Goal: Task Accomplishment & Management: Use online tool/utility

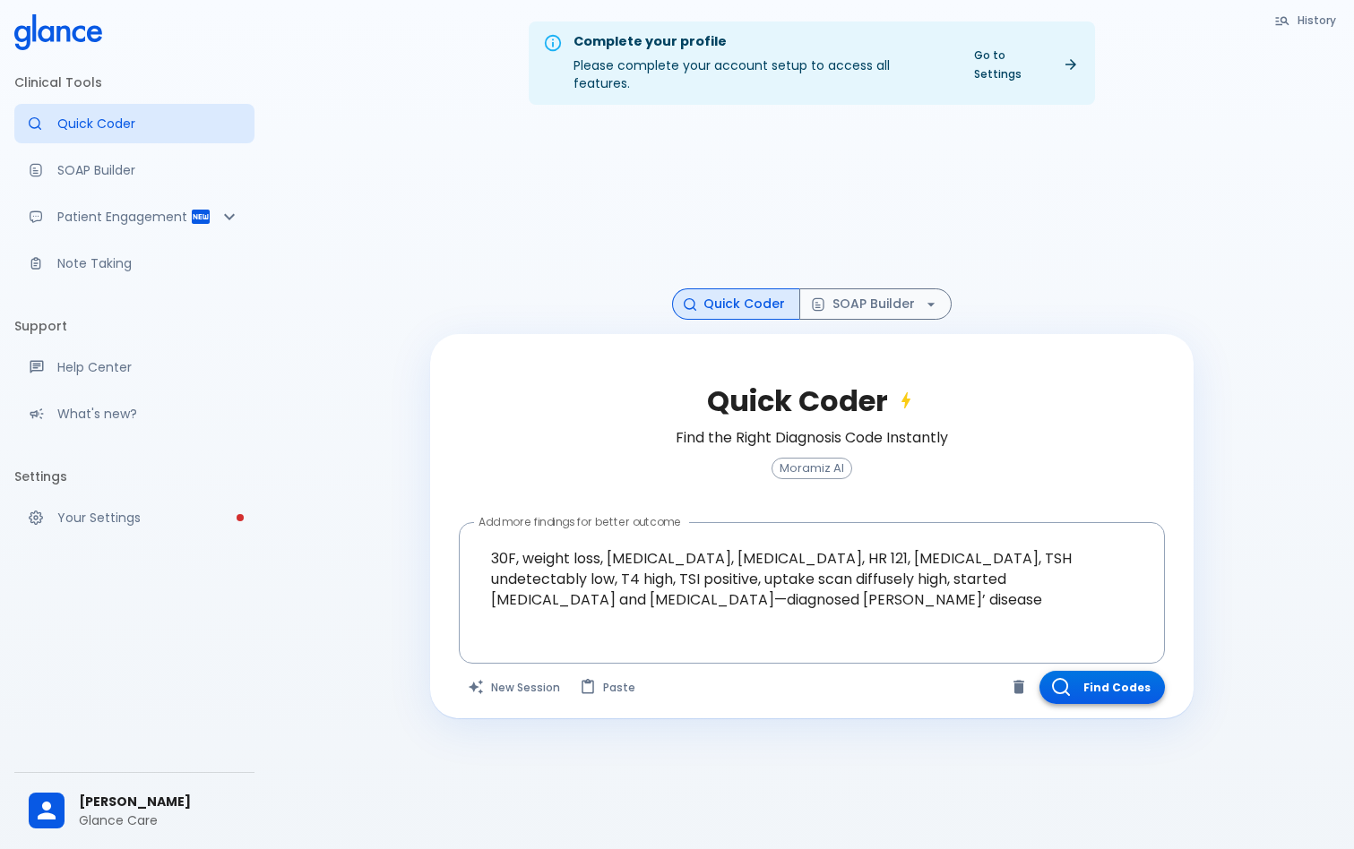
click at [1110, 671] on button "Find Codes" at bounding box center [1101, 687] width 125 height 33
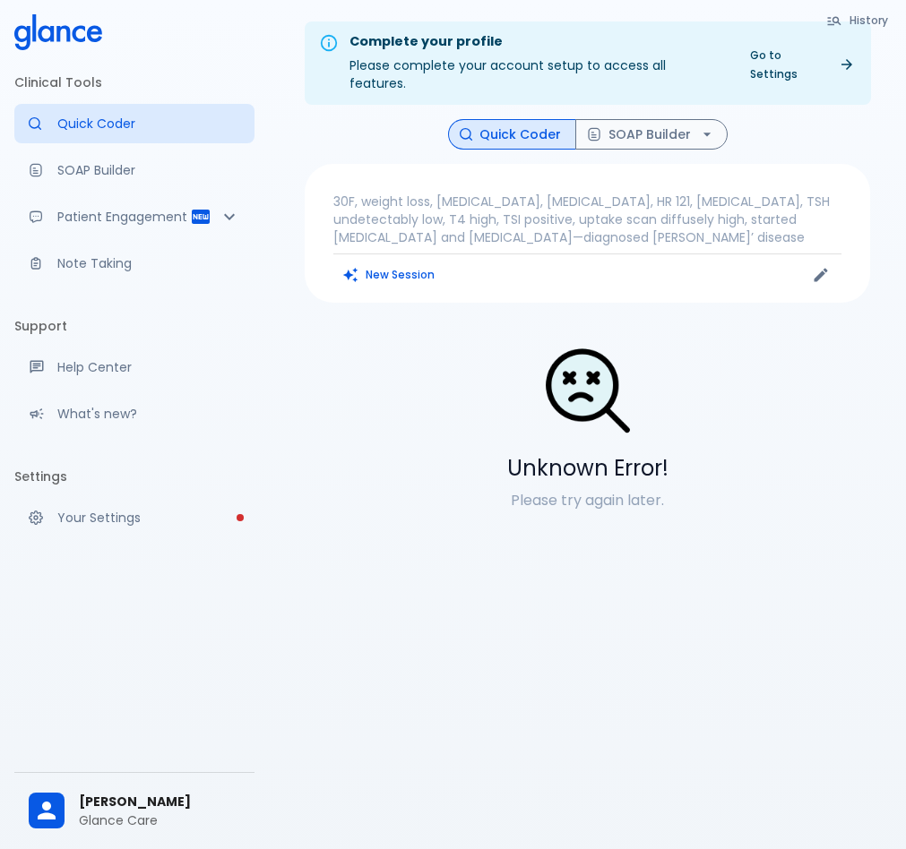
click at [162, 793] on span "[PERSON_NAME]" at bounding box center [159, 802] width 161 height 19
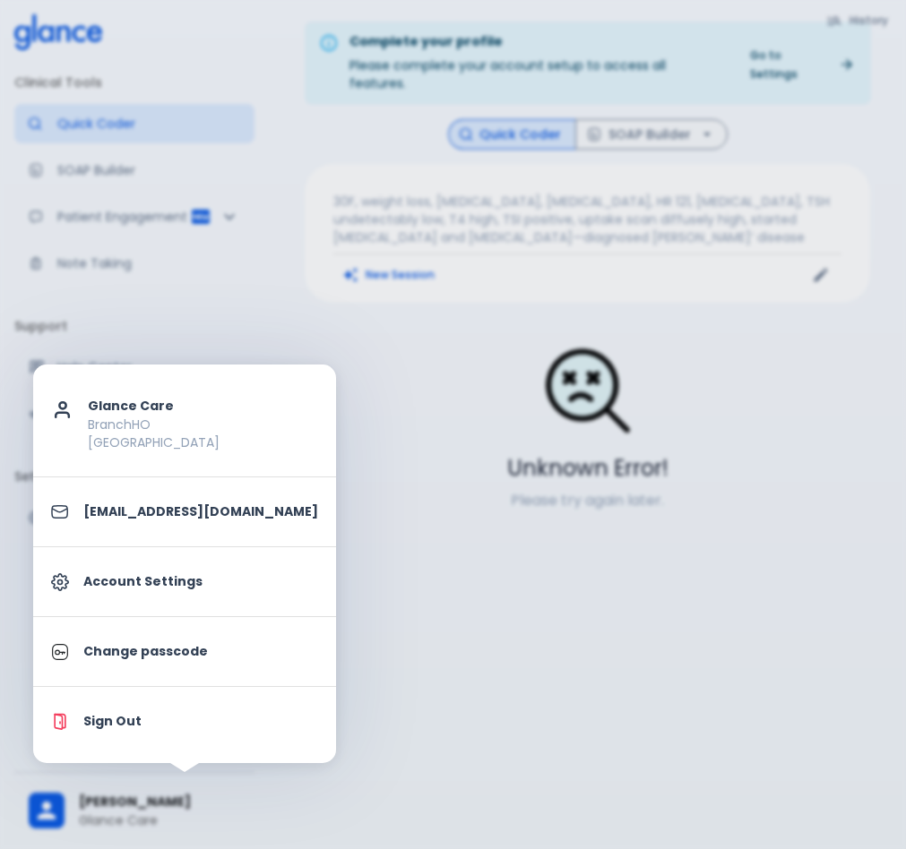
click at [183, 584] on p "Account Settings" at bounding box center [200, 581] width 235 height 19
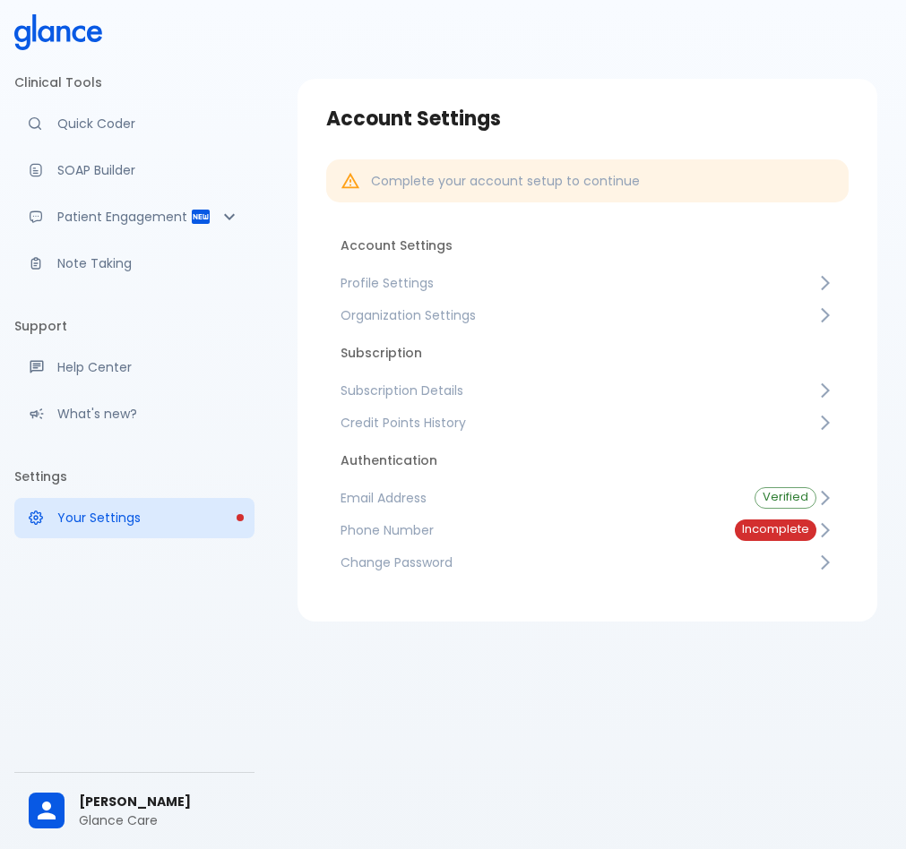
click at [512, 390] on span "Subscription Details" at bounding box center [578, 391] width 476 height 18
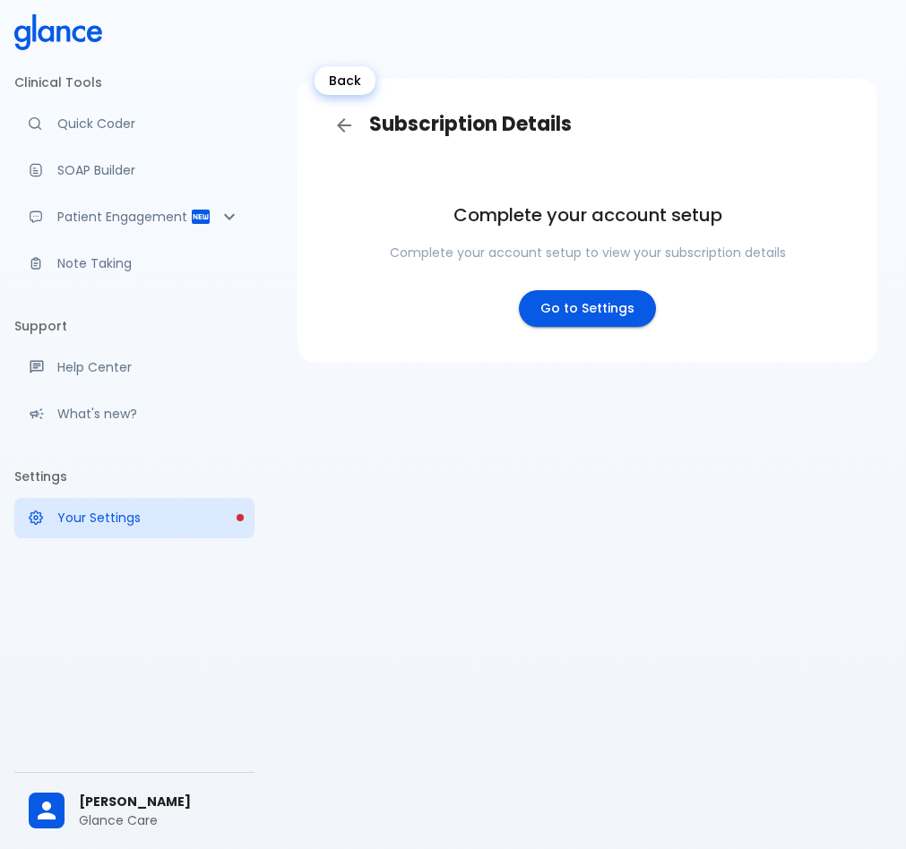
click at [340, 120] on icon "Back" at bounding box center [344, 126] width 22 height 22
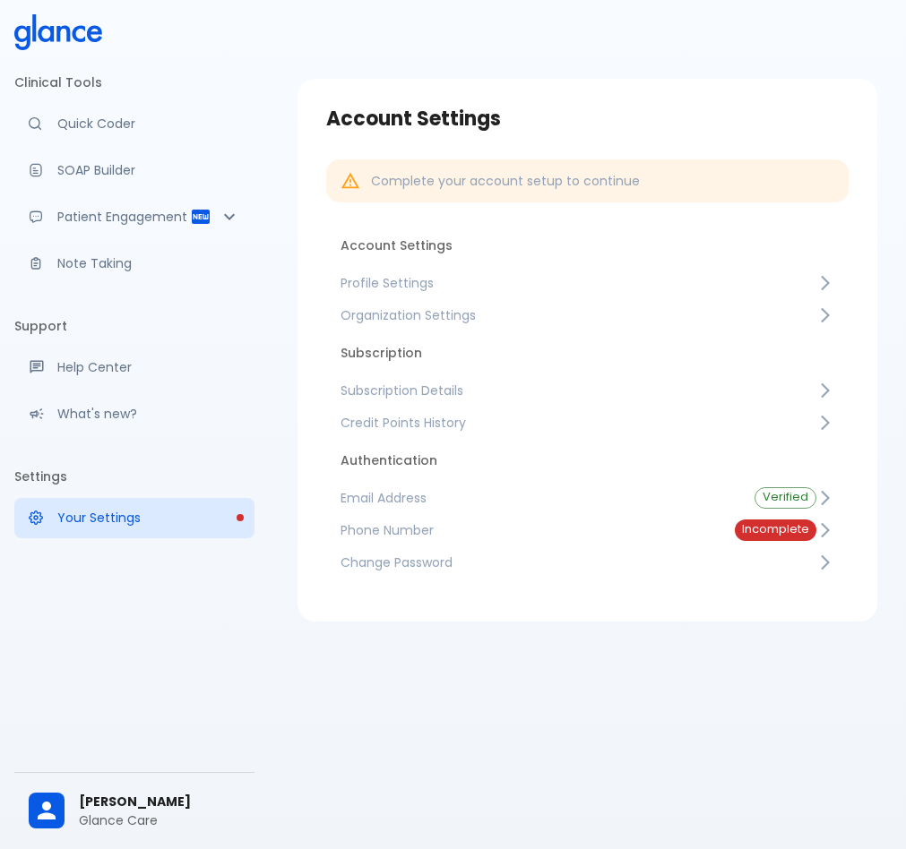
click at [467, 417] on span "Credit Points History" at bounding box center [578, 423] width 476 height 18
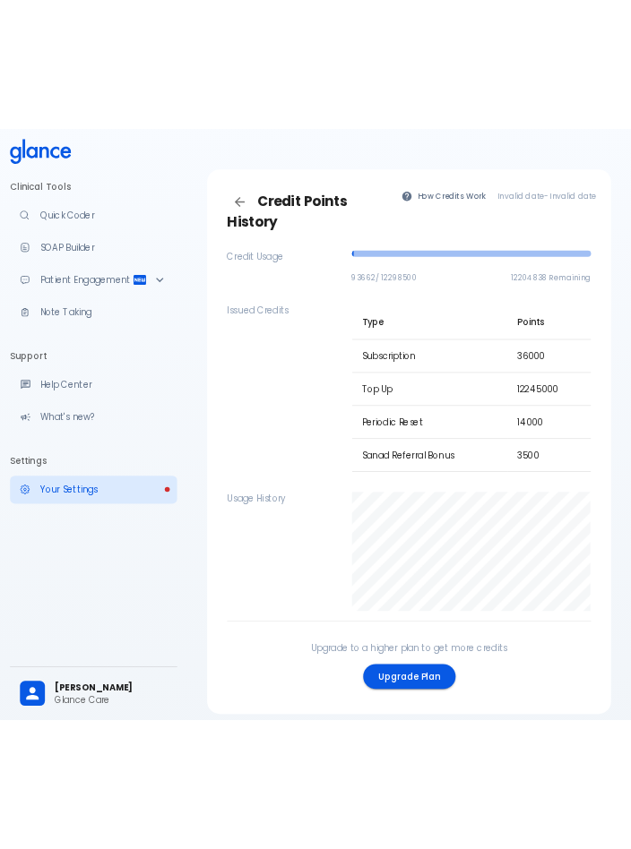
scroll to position [21, 0]
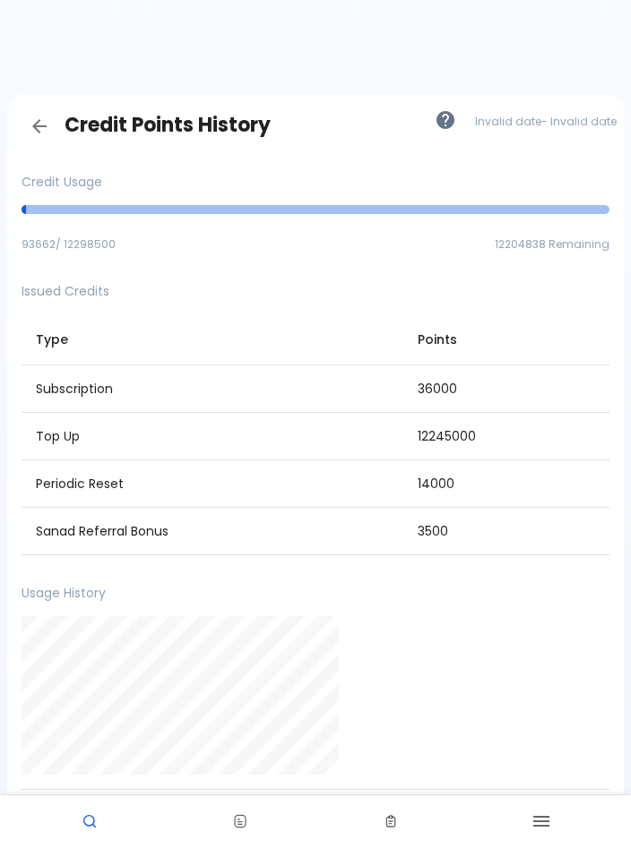
click at [516, 619] on div at bounding box center [308, 688] width 602 height 173
click at [554, 275] on div "Issued Credits" at bounding box center [308, 284] width 602 height 32
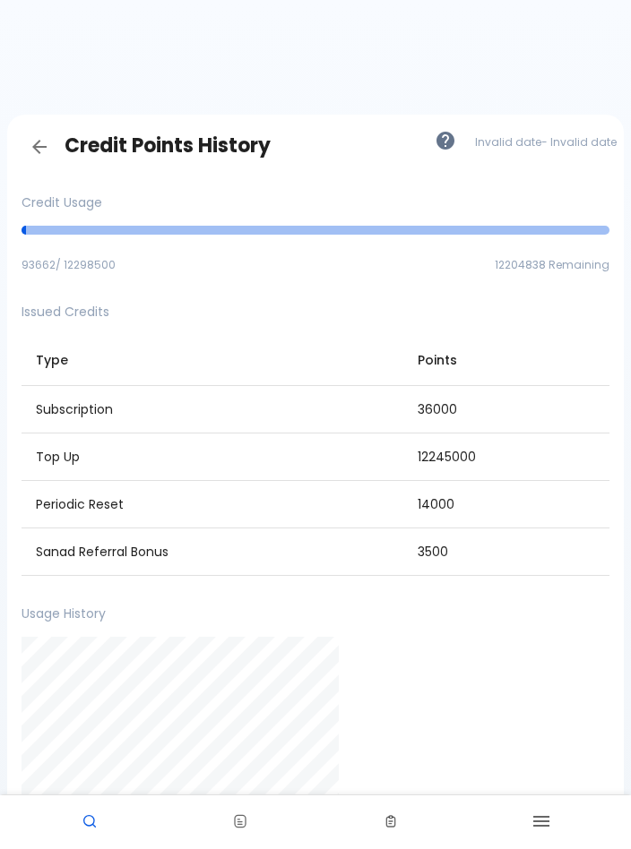
scroll to position [0, 0]
click at [40, 141] on icon "Back" at bounding box center [39, 147] width 14 height 14
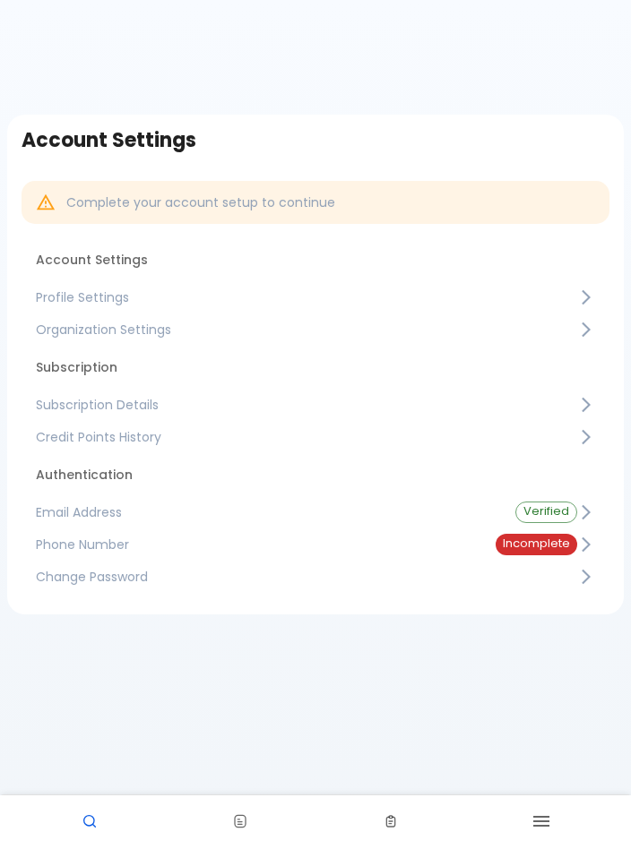
click at [182, 399] on span "Subscription Details" at bounding box center [306, 405] width 541 height 18
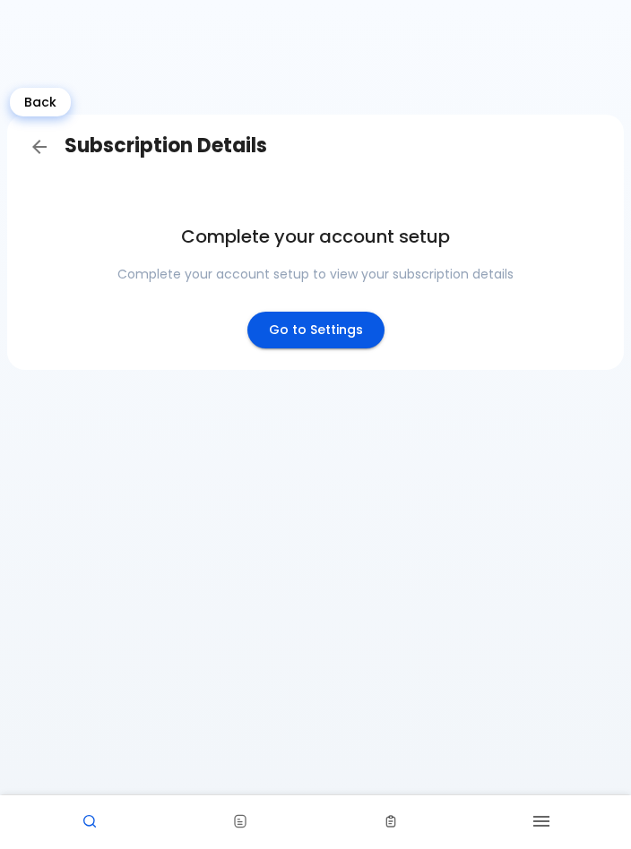
click at [30, 141] on icon "Back" at bounding box center [40, 147] width 22 height 22
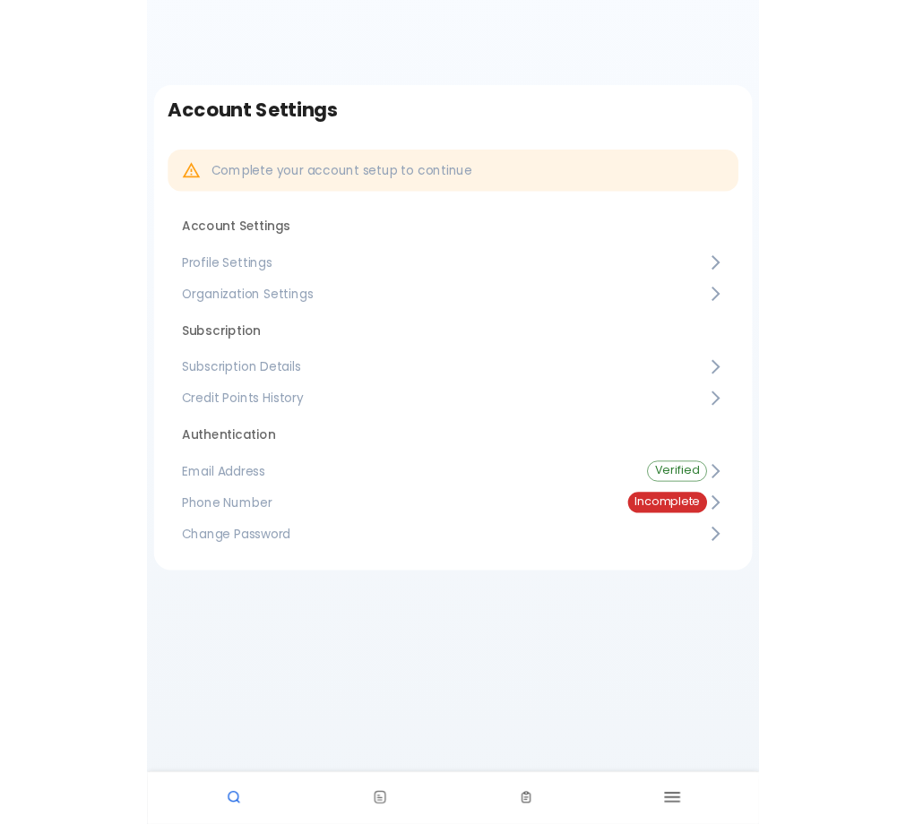
scroll to position [31, 0]
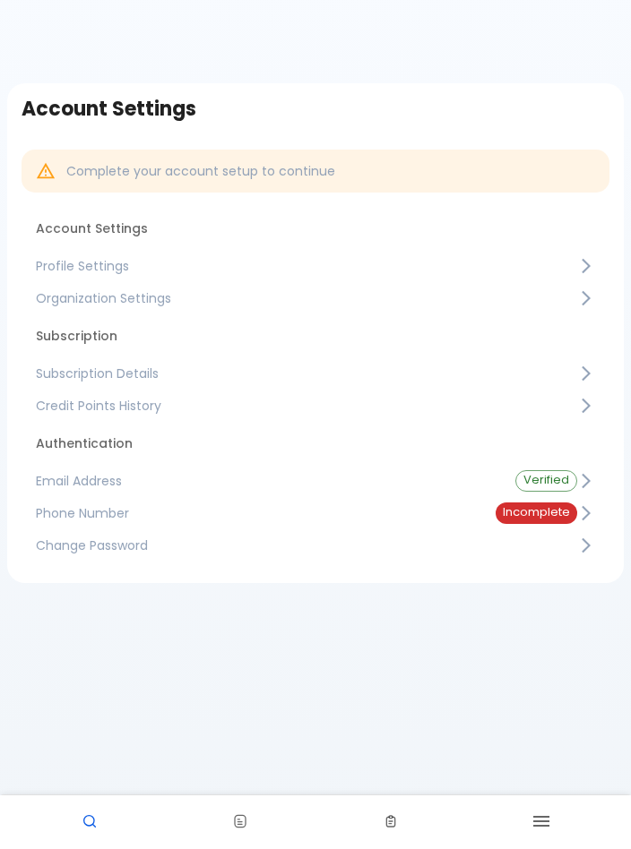
click at [276, 409] on span "Credit Points History" at bounding box center [306, 406] width 541 height 18
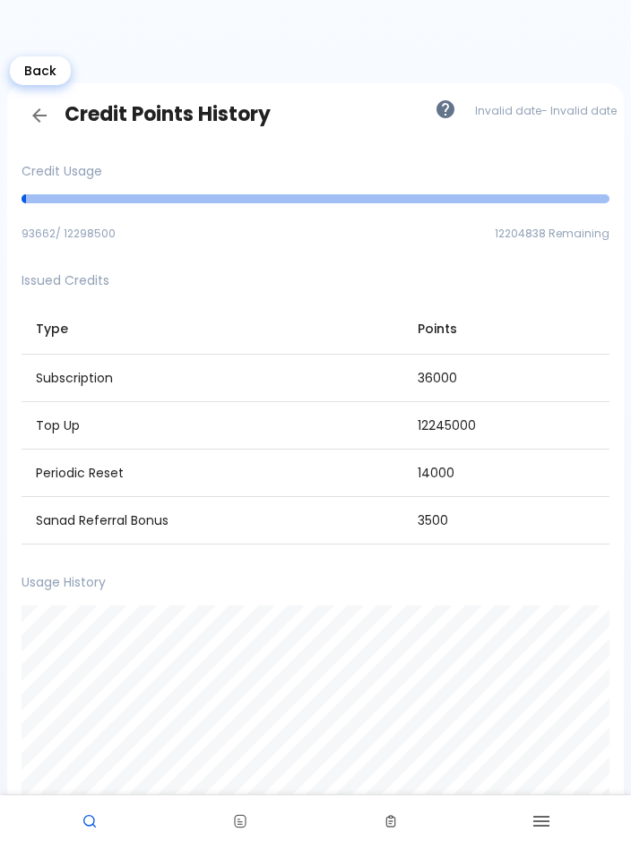
click at [38, 108] on icon "Back" at bounding box center [40, 116] width 22 height 22
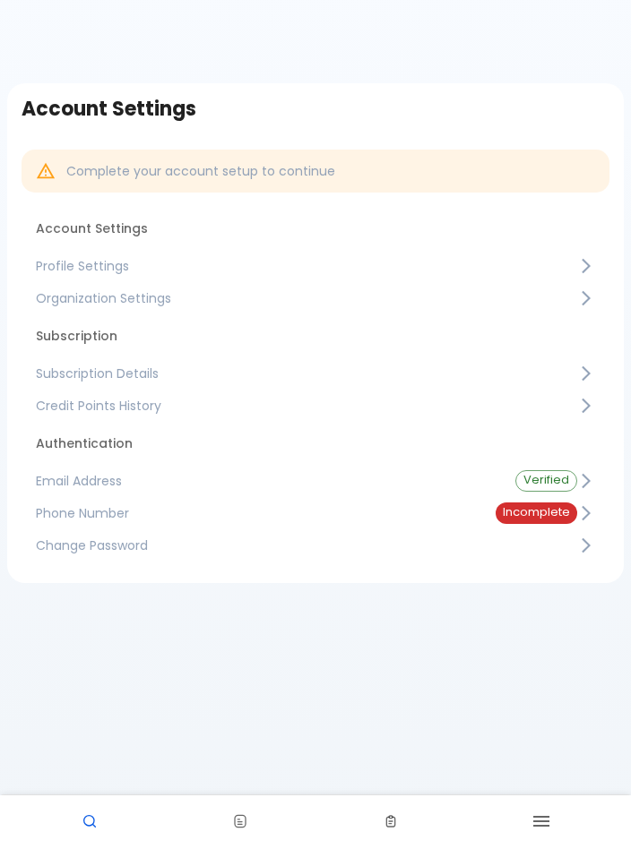
click at [469, 600] on div "Account Settings Complete your account setup to continue Account Settings Profi…" at bounding box center [315, 433] width 631 height 928
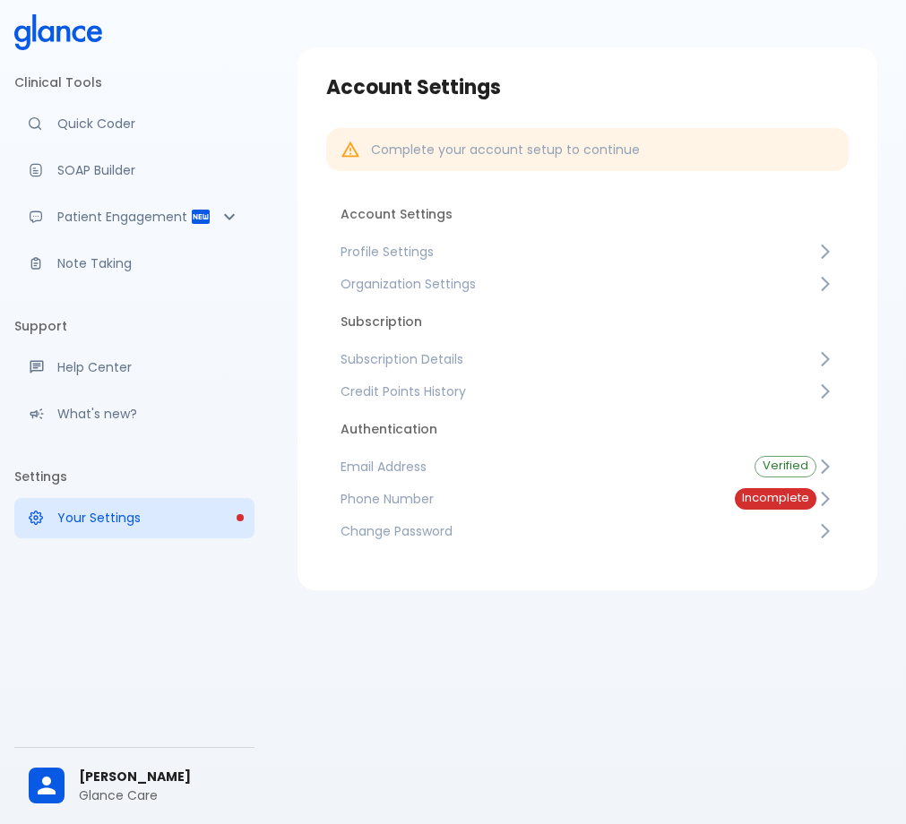
click at [149, 772] on span "[PERSON_NAME]" at bounding box center [159, 777] width 161 height 19
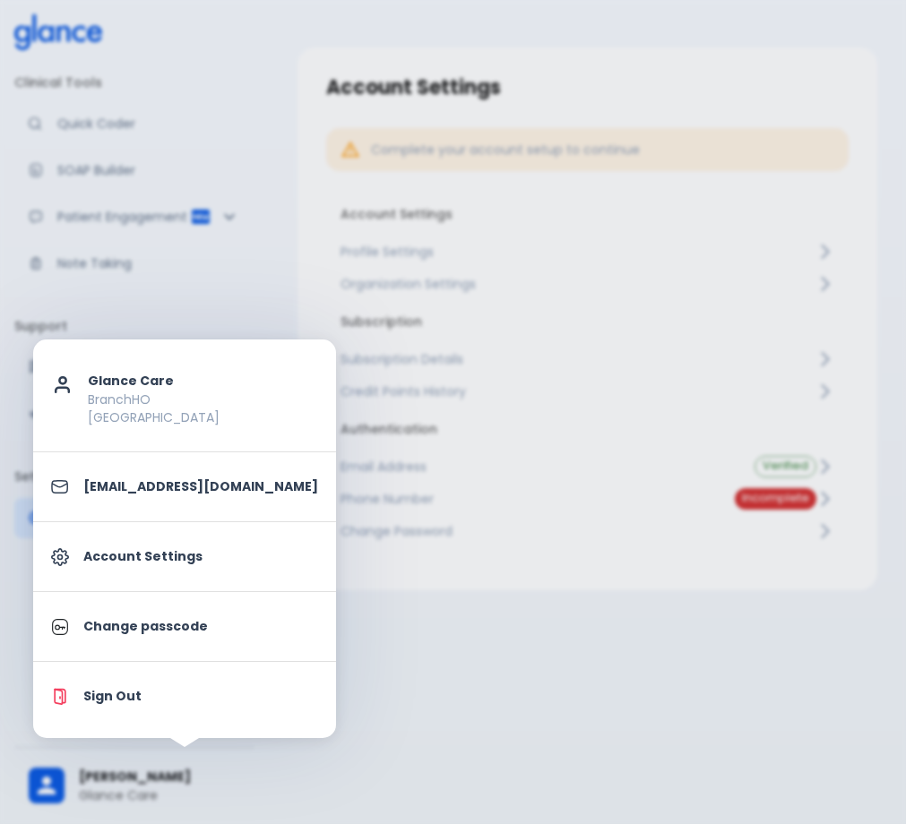
click at [525, 722] on div at bounding box center [453, 412] width 906 height 824
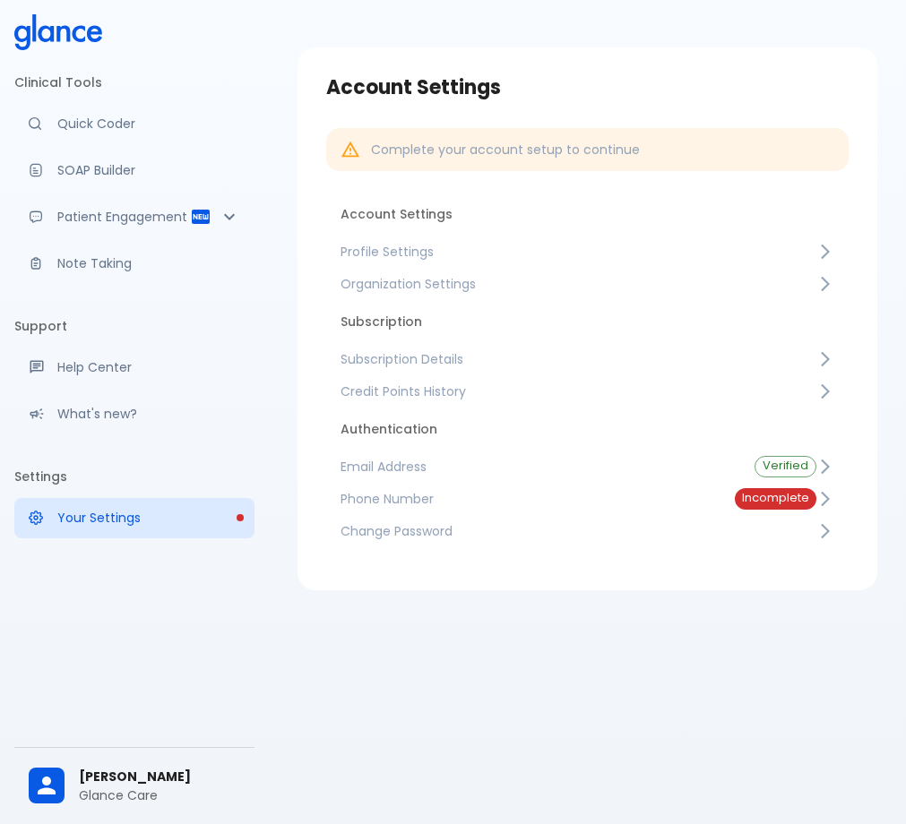
click at [90, 795] on p "Glance Care" at bounding box center [159, 796] width 161 height 18
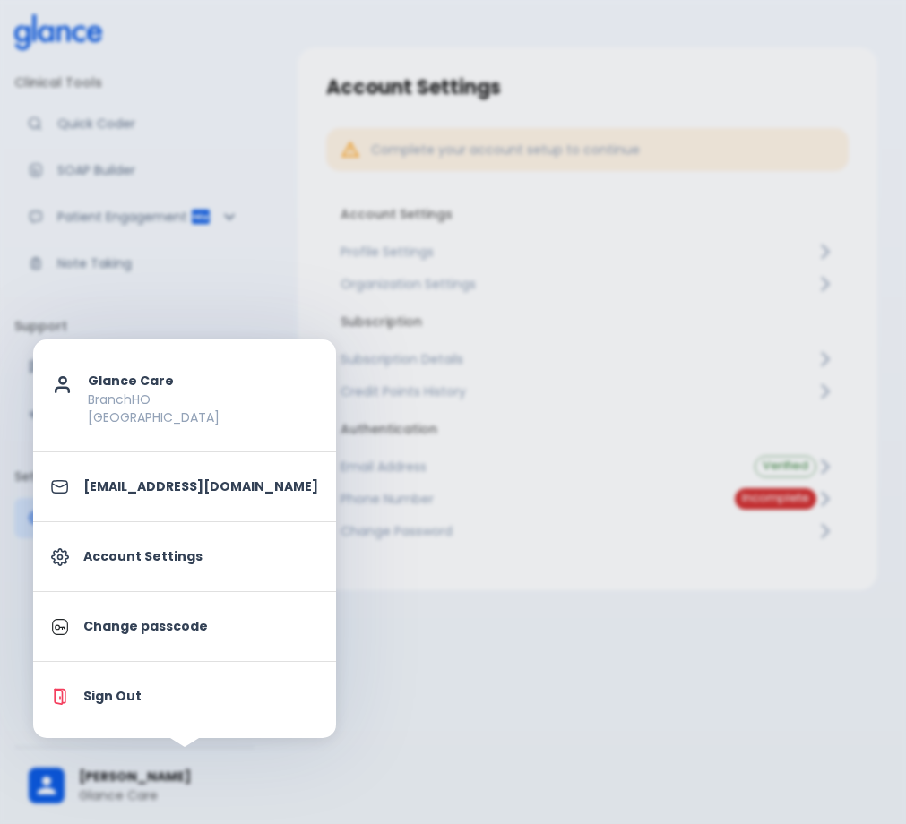
click at [587, 64] on div at bounding box center [453, 412] width 906 height 824
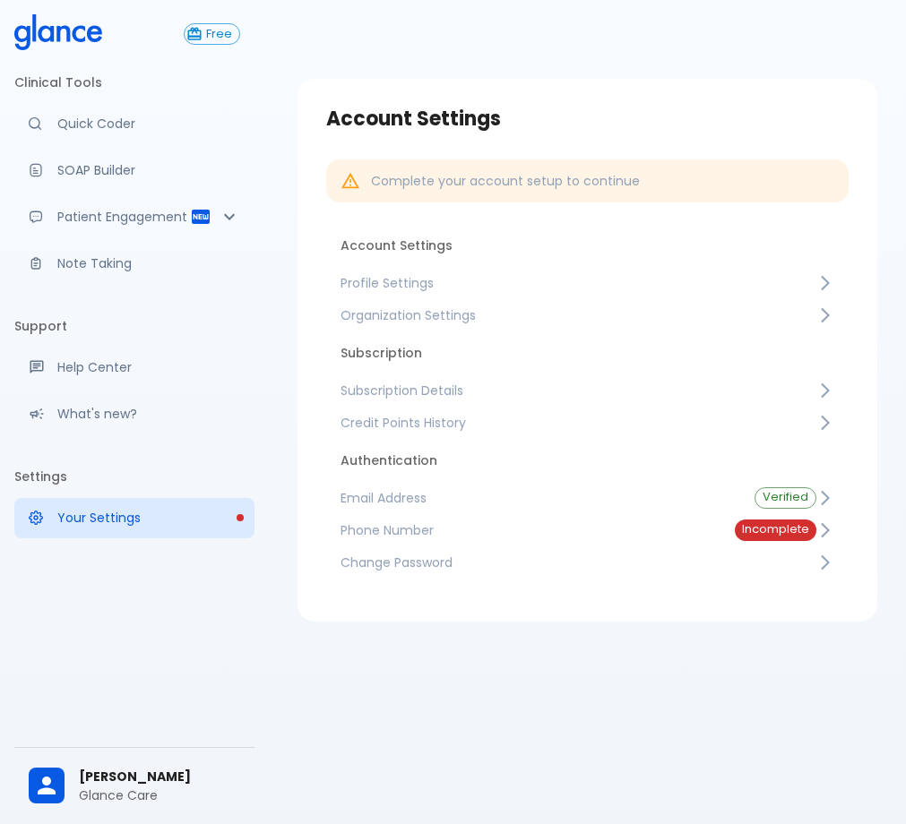
click at [547, 393] on span "Subscription Details" at bounding box center [578, 391] width 476 height 18
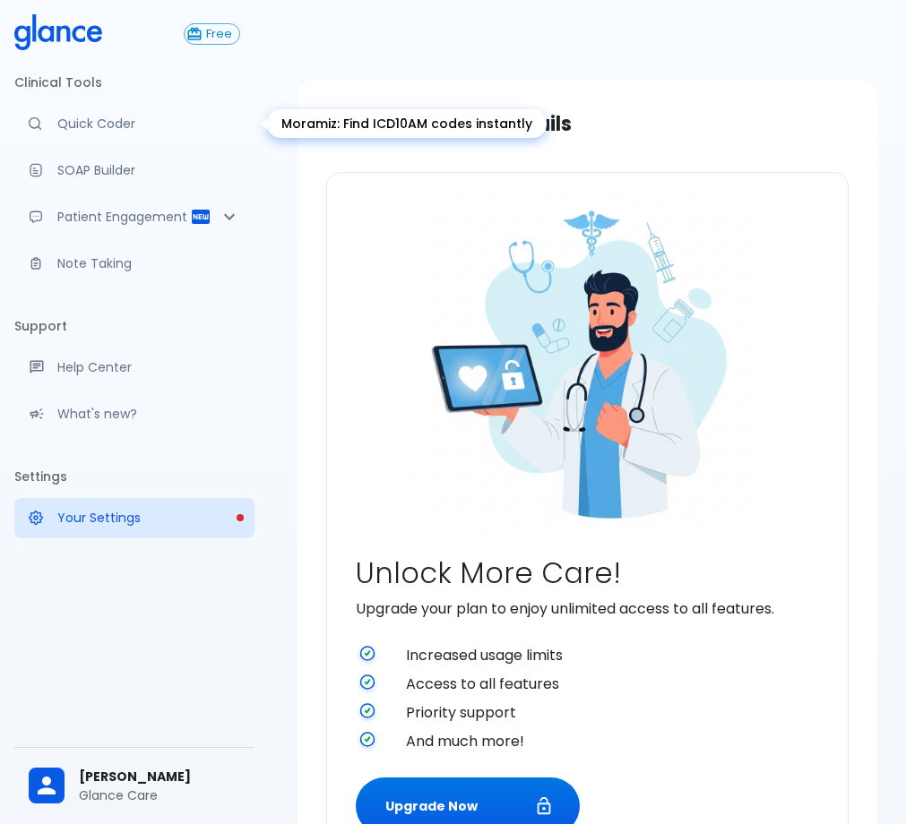
click at [119, 118] on p "Quick Coder" at bounding box center [148, 124] width 183 height 18
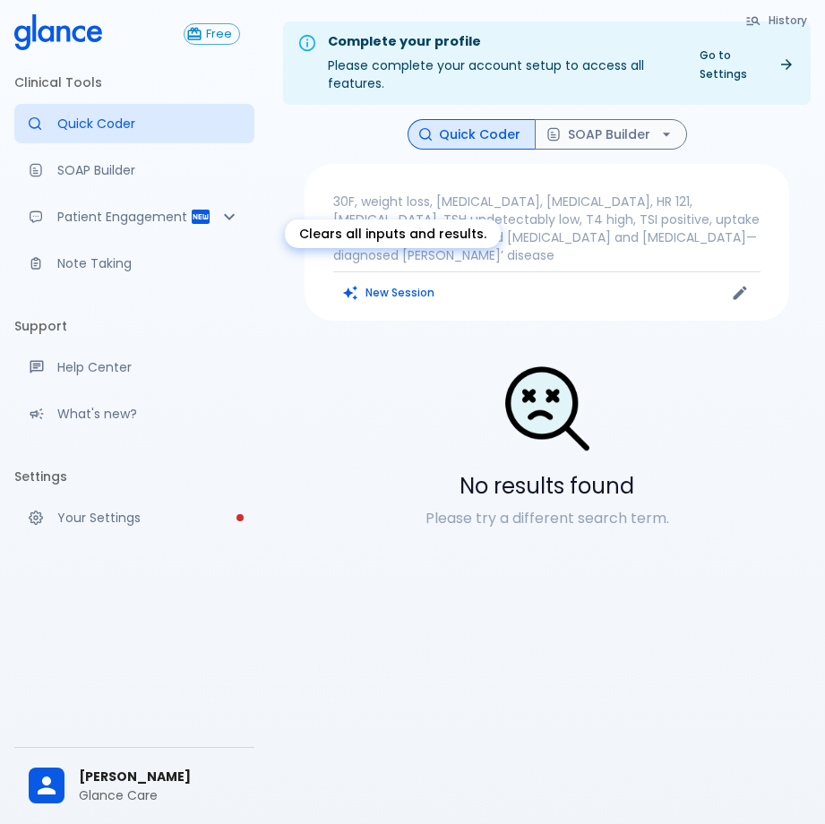
click at [390, 284] on button "New Session" at bounding box center [389, 293] width 112 height 26
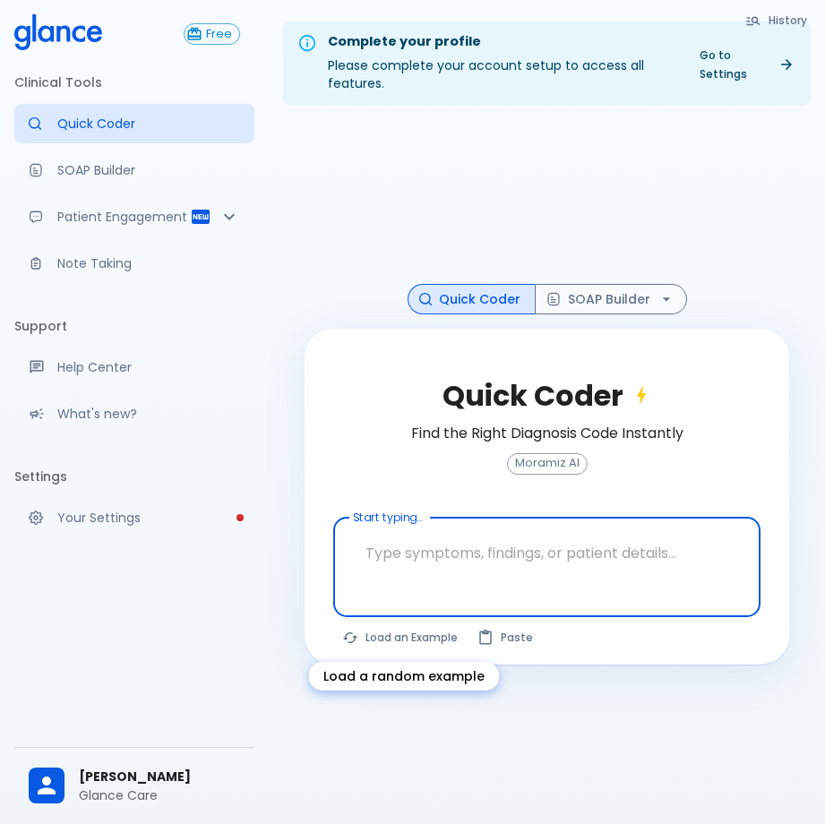
click at [393, 635] on button "Load an Example" at bounding box center [400, 637] width 135 height 26
type textarea "62M, HTN, acute tearing [MEDICAL_DATA] to back, BP 170/95, asymmetric pulses, C…"
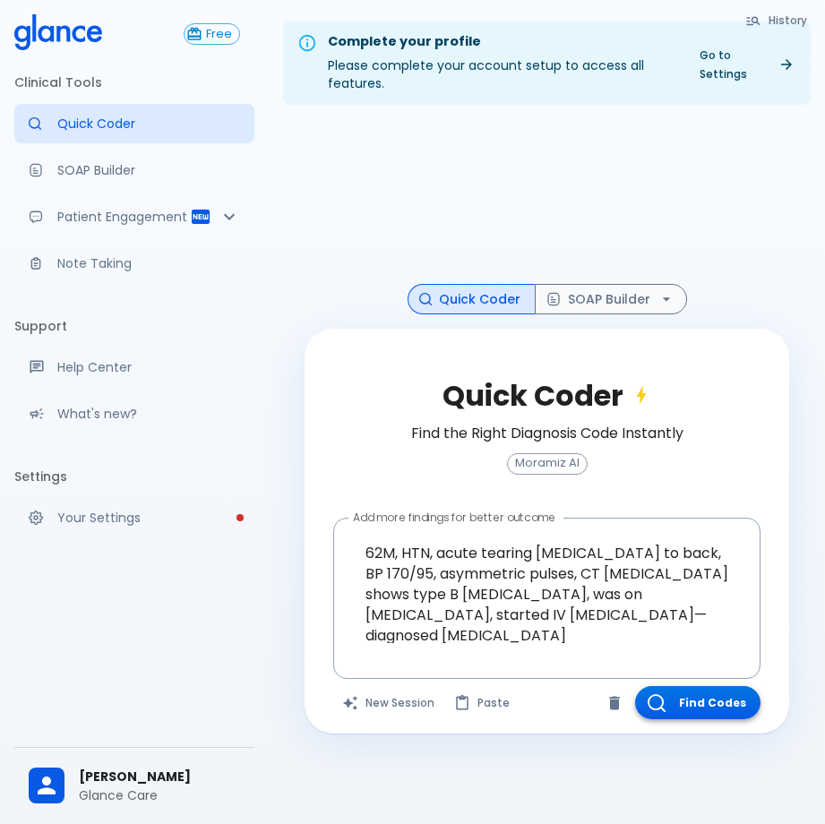
click at [701, 707] on button "Find Codes" at bounding box center [697, 702] width 125 height 33
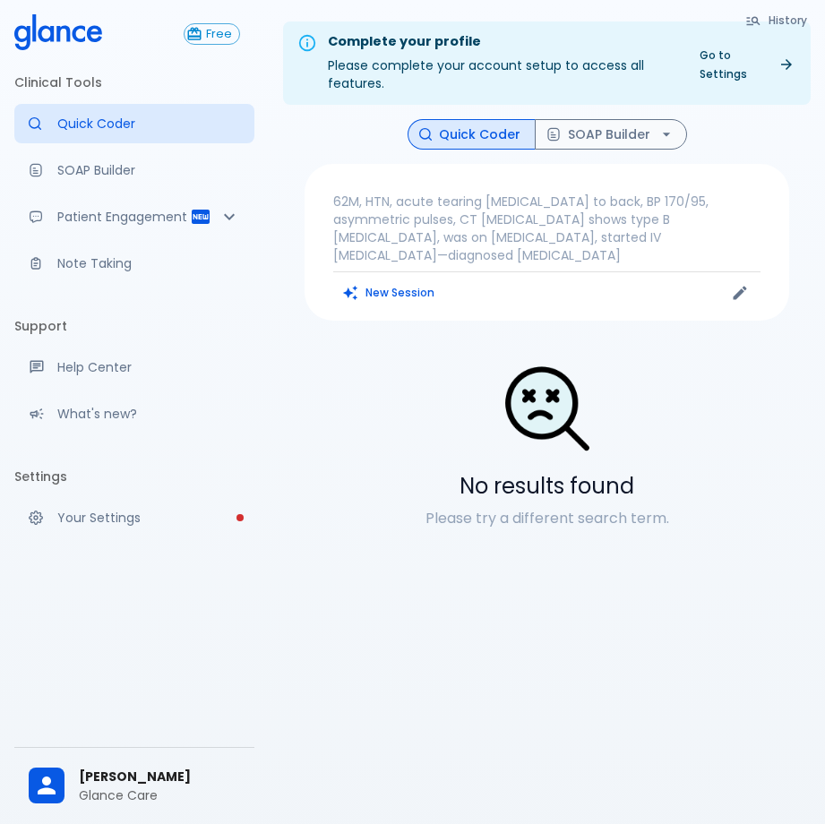
click at [573, 377] on img at bounding box center [548, 409] width 90 height 90
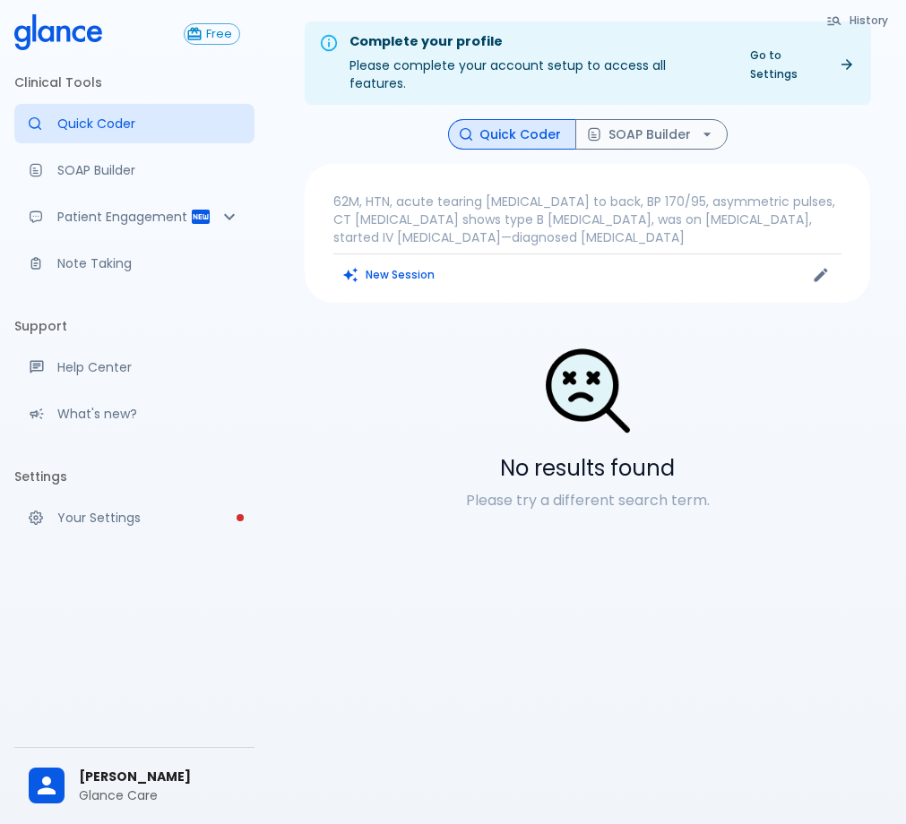
click at [692, 576] on div "Complete your profile Please complete your account setup to access all features…" at bounding box center [587, 433] width 637 height 867
click at [143, 791] on p "Glance Care" at bounding box center [159, 796] width 161 height 18
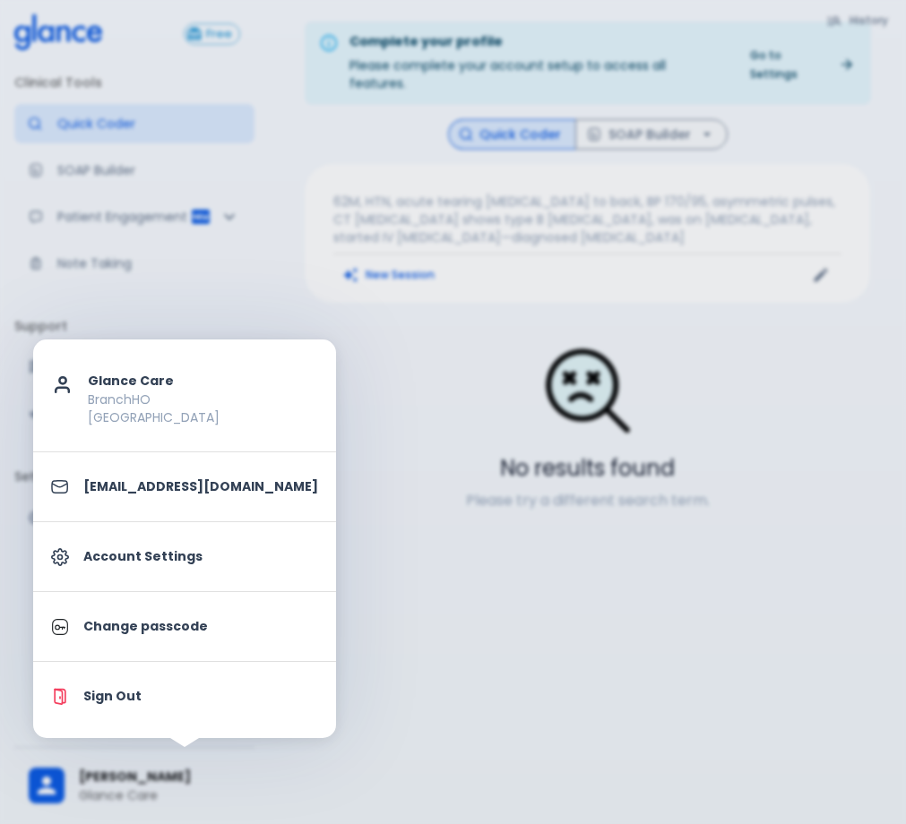
click at [168, 554] on p "Account Settings" at bounding box center [200, 556] width 235 height 19
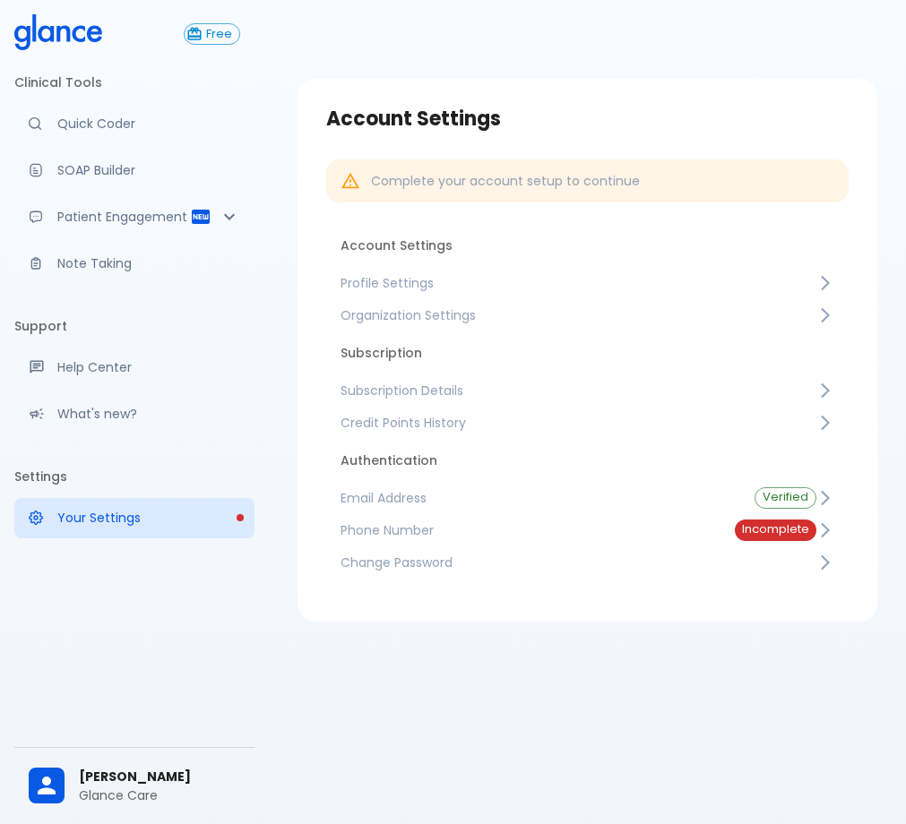
click at [490, 384] on span "Subscription Details" at bounding box center [578, 391] width 476 height 18
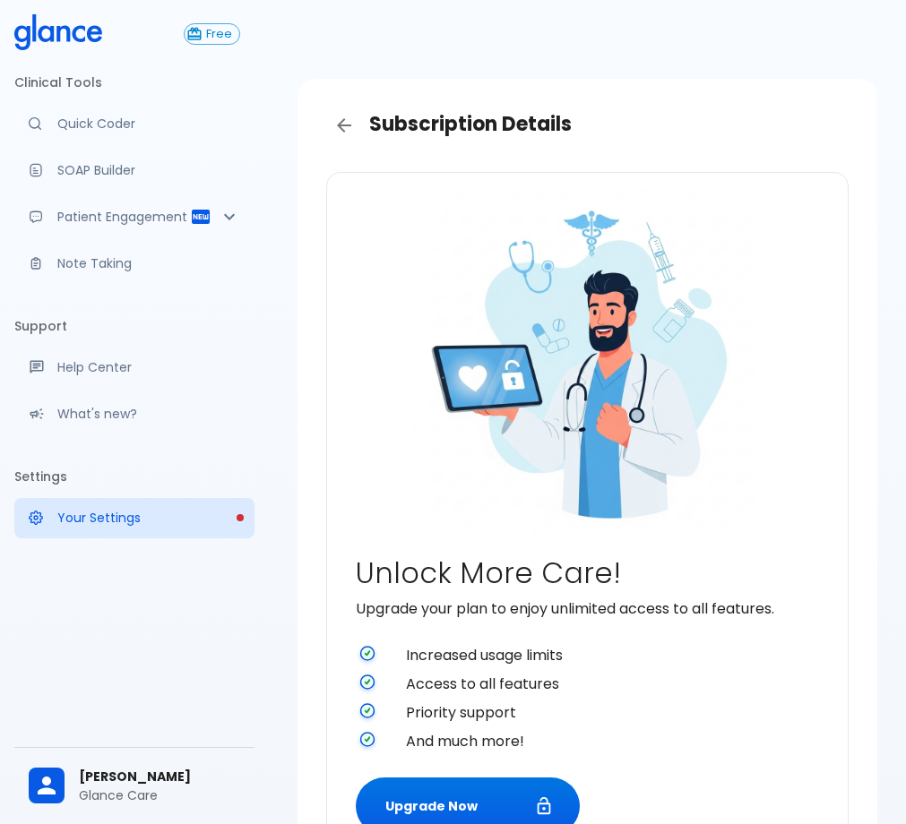
click at [344, 139] on link "Back" at bounding box center [344, 126] width 36 height 36
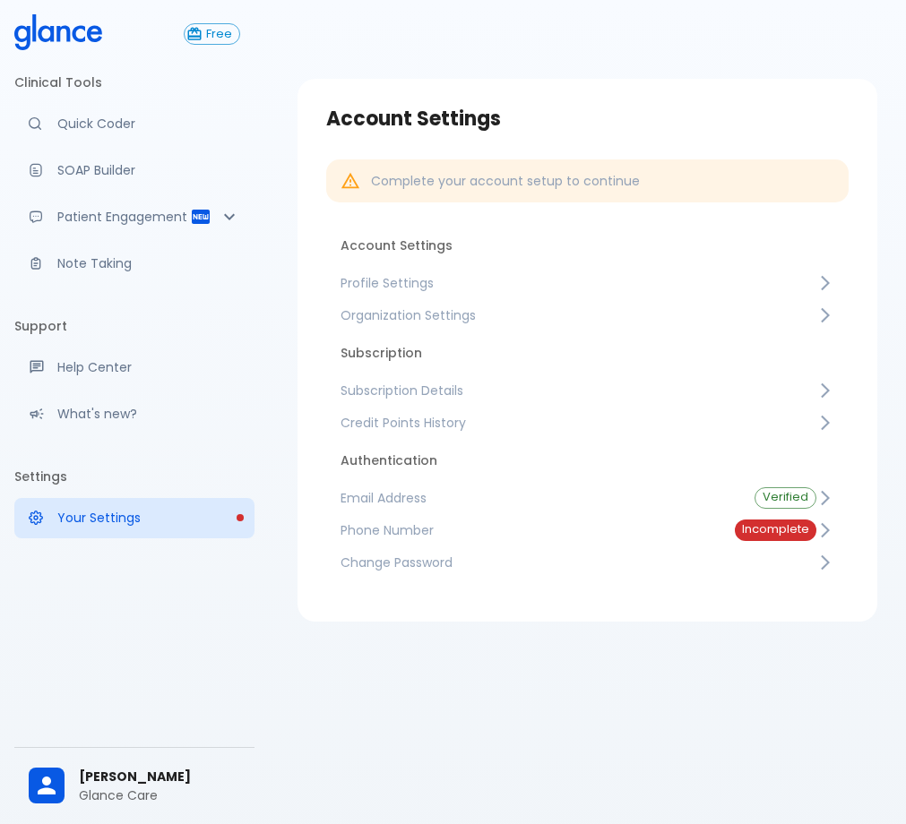
click at [450, 419] on span "Credit Points History" at bounding box center [578, 423] width 476 height 18
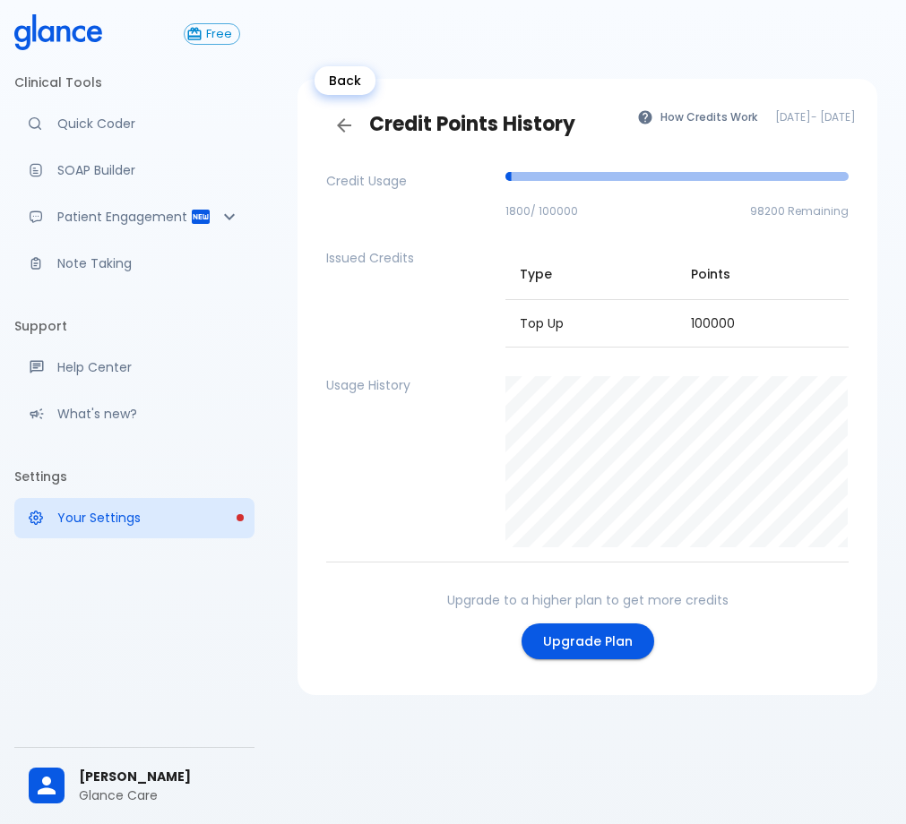
click at [341, 125] on icon "Back" at bounding box center [344, 125] width 14 height 14
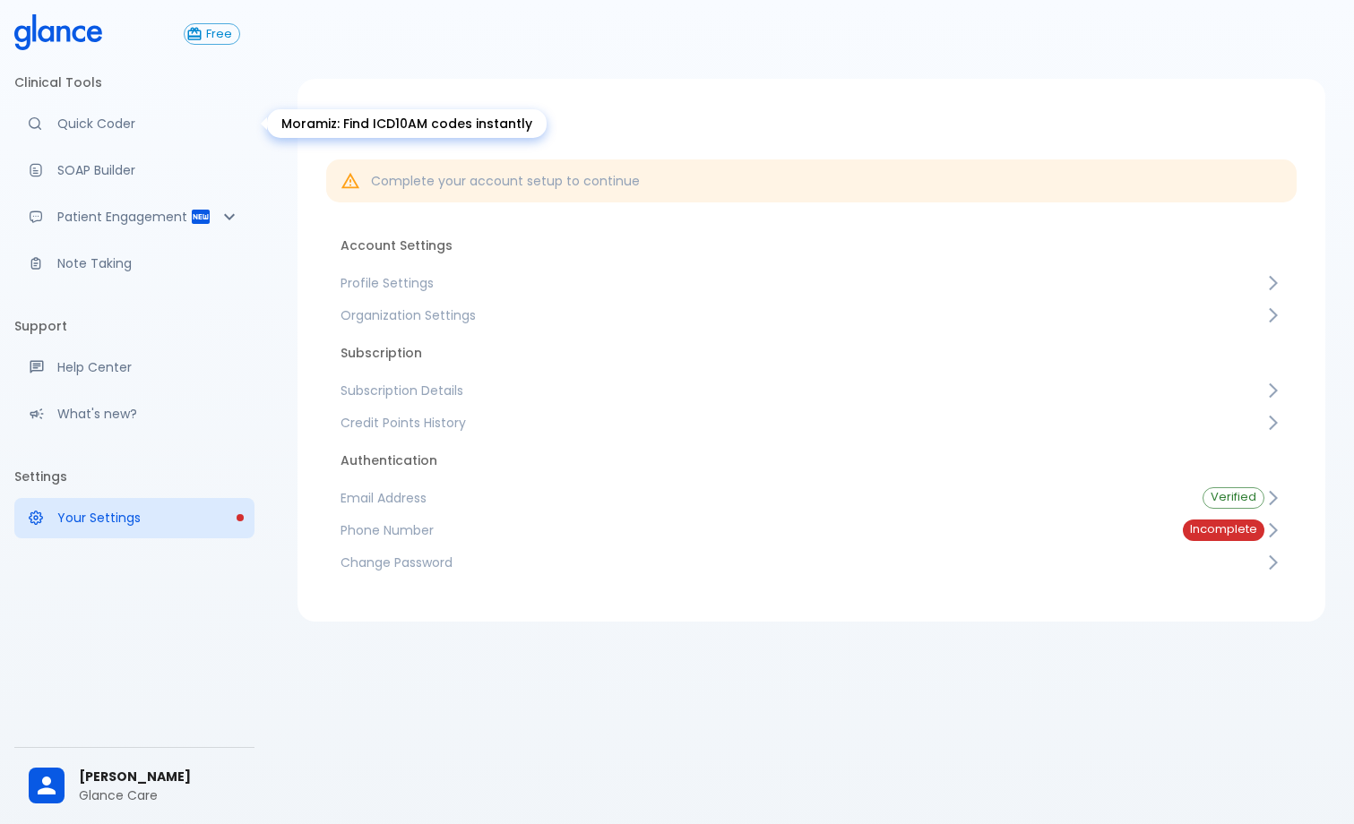
click at [136, 121] on p "Quick Coder" at bounding box center [148, 124] width 183 height 18
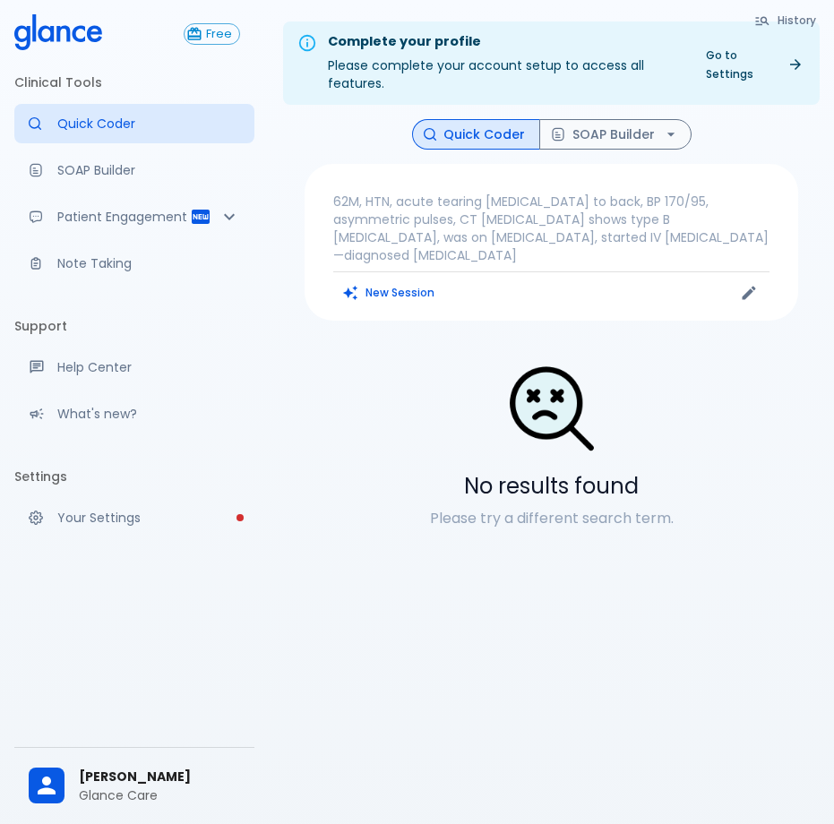
click at [286, 343] on div "No results found Please try a different search term." at bounding box center [552, 446] width 494 height 222
click at [286, 527] on div "No results found Please try a different search term." at bounding box center [552, 446] width 494 height 222
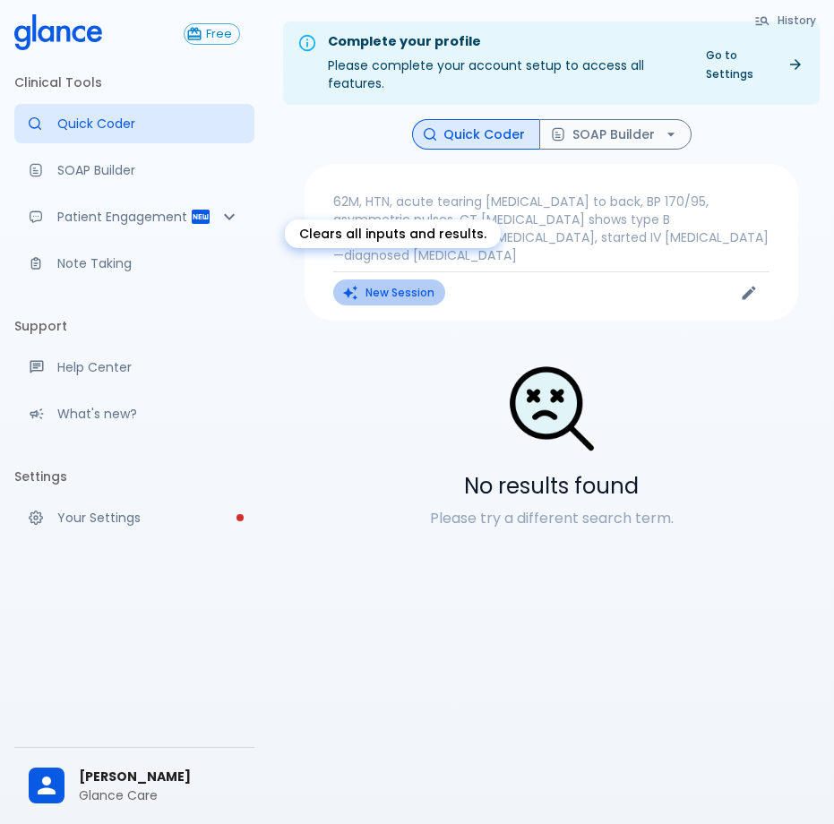
click at [286, 280] on button "New Session" at bounding box center [389, 293] width 112 height 26
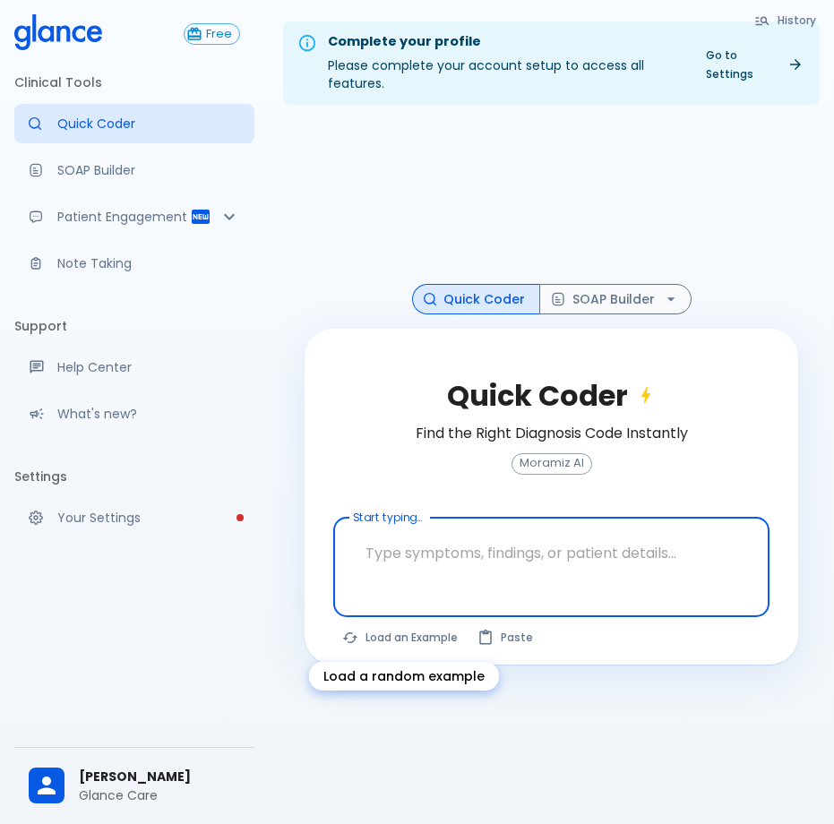
click at [286, 642] on button "Load an Example" at bounding box center [400, 637] width 135 height 26
type textarea "45F with DM2, right foot ulcer, fever, WBC 14K, ESR 80, wound purulent, XR neg …"
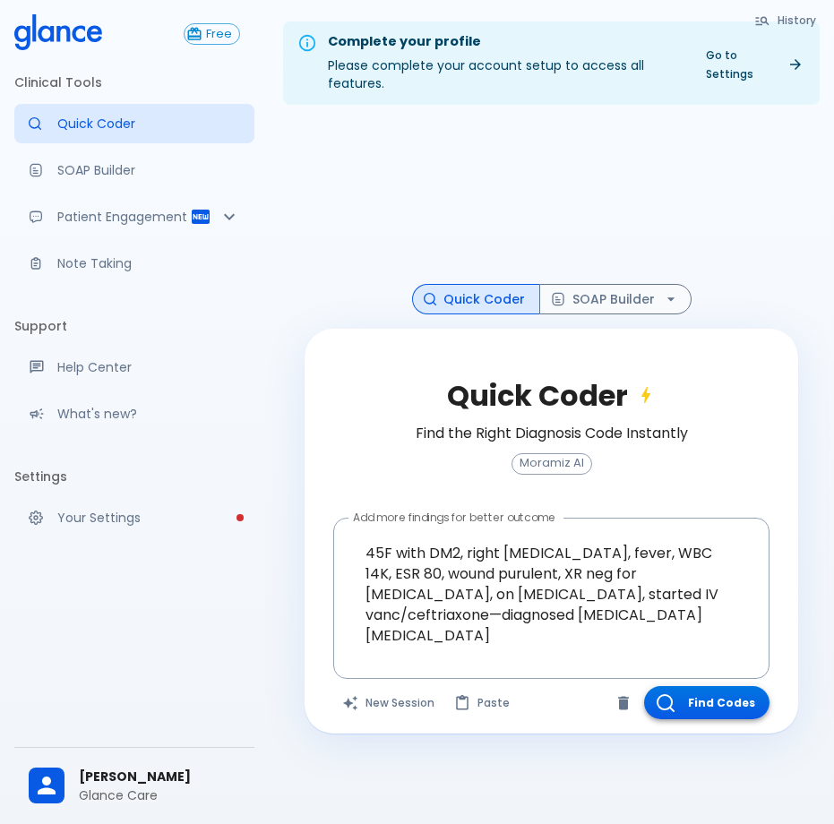
click at [286, 707] on button "Find Codes" at bounding box center [706, 702] width 125 height 33
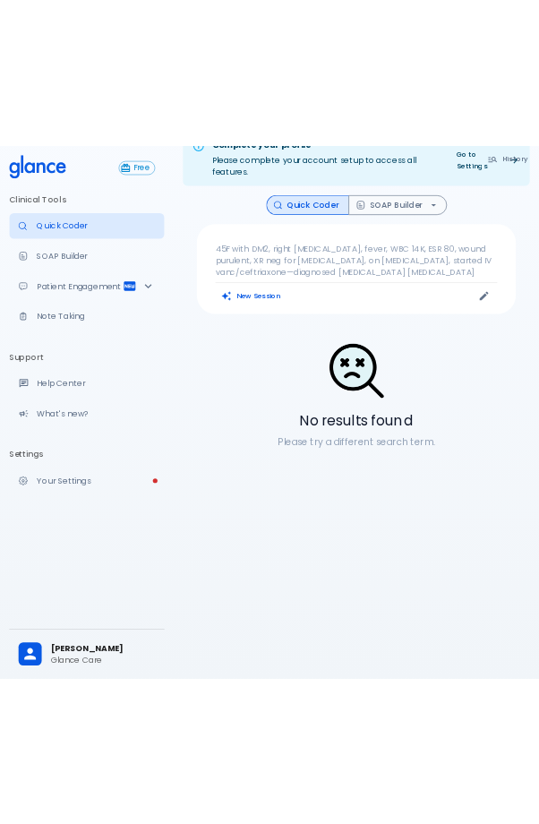
scroll to position [43, 0]
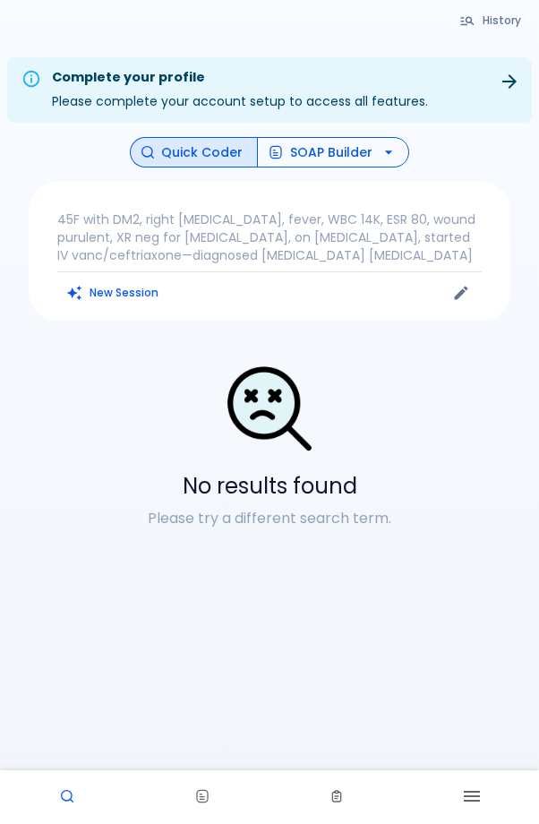
click at [384, 155] on icon "button" at bounding box center [389, 152] width 18 height 18
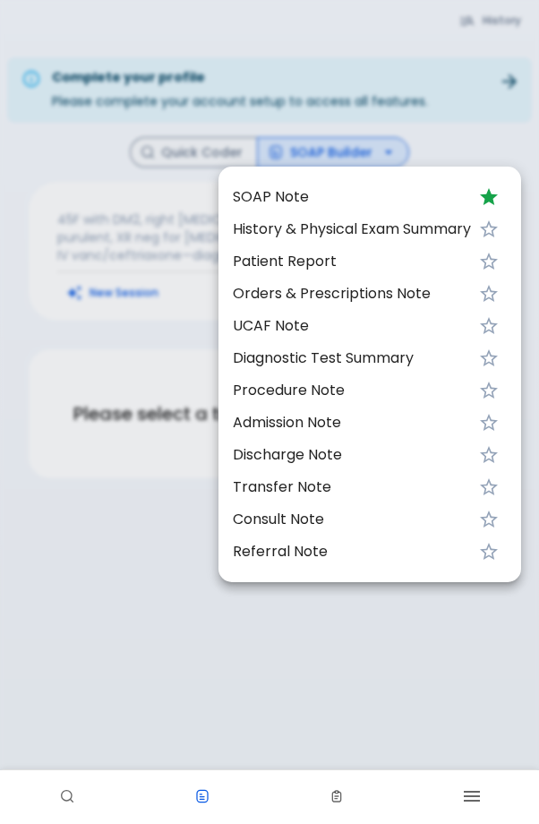
click at [345, 194] on span "SOAP Note" at bounding box center [352, 197] width 238 height 22
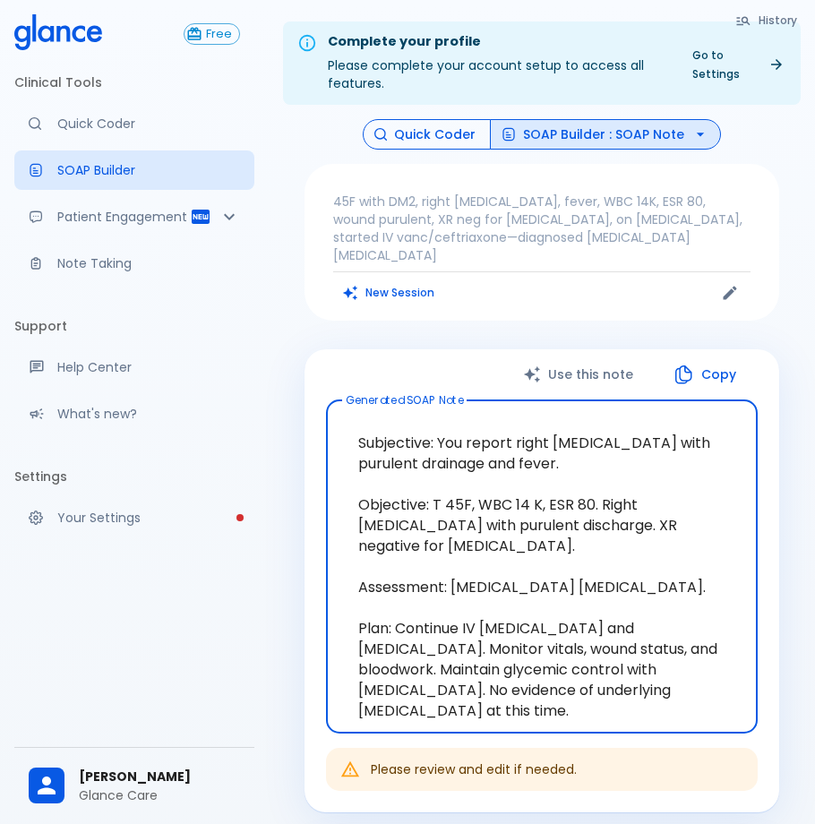
click at [450, 132] on button "Quick Coder" at bounding box center [427, 134] width 128 height 31
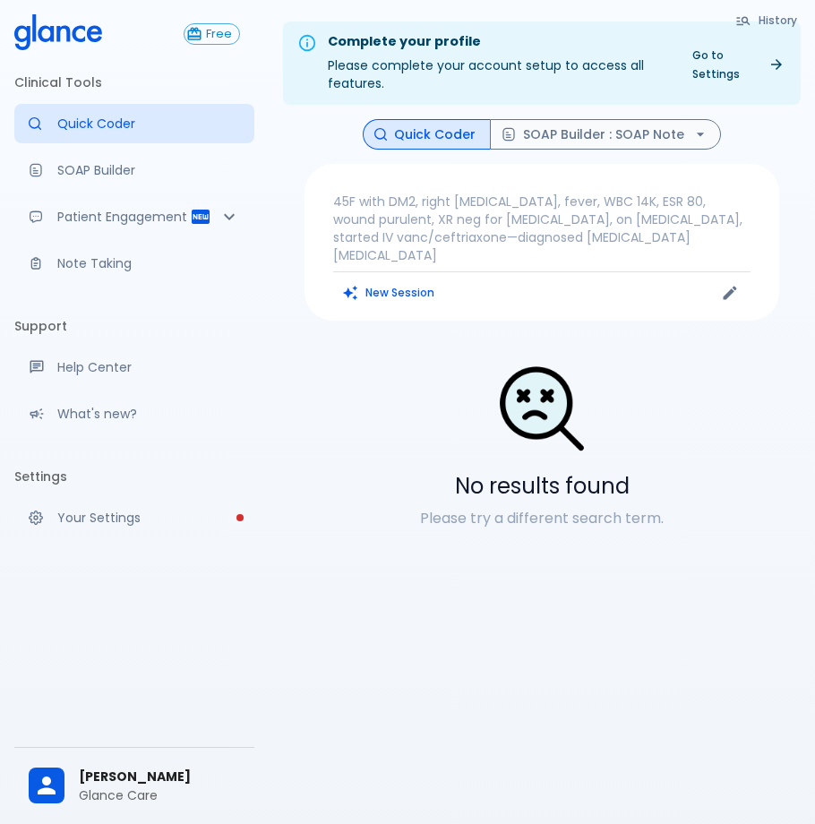
click at [479, 378] on div at bounding box center [542, 410] width 475 height 93
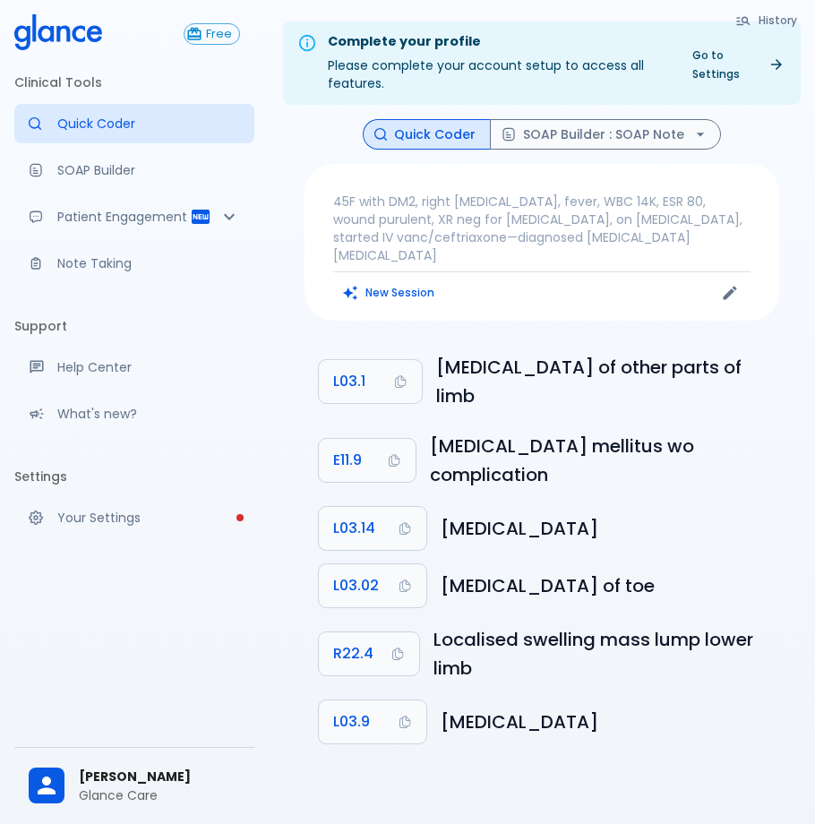
click at [540, 733] on div "Complete your profile Please complete your account setup to access all features…" at bounding box center [542, 433] width 546 height 867
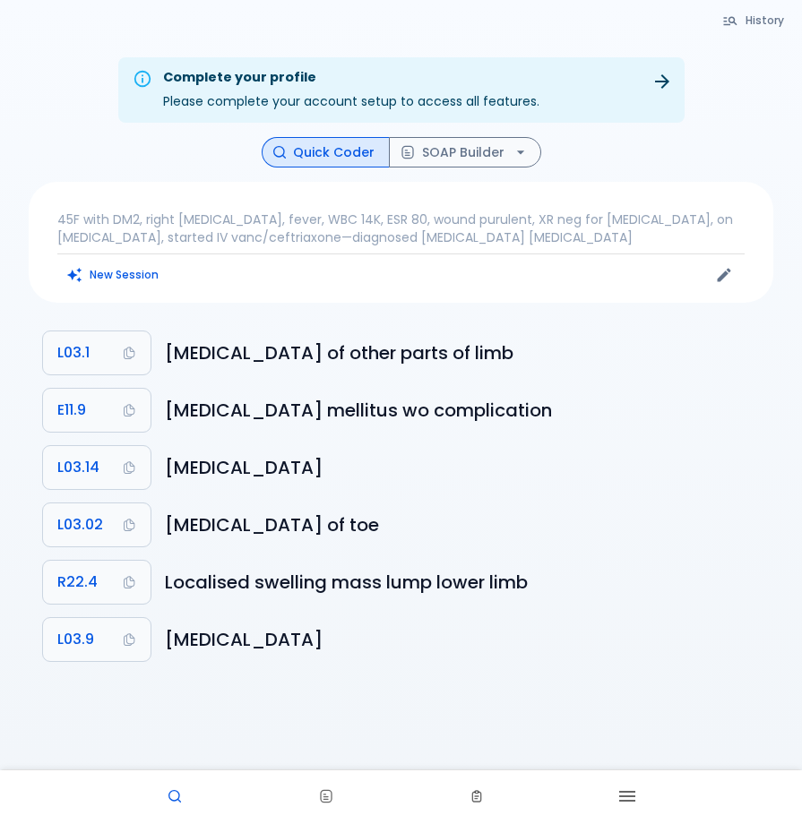
click at [69, 140] on div "Quick Coder SOAP Builder" at bounding box center [401, 152] width 744 height 31
